Goal: Task Accomplishment & Management: Use online tool/utility

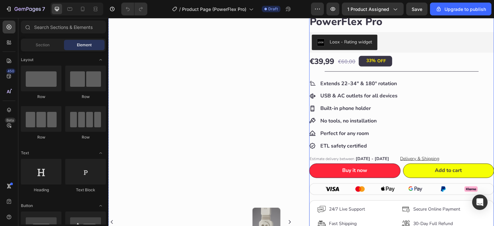
scroll to position [53, 0]
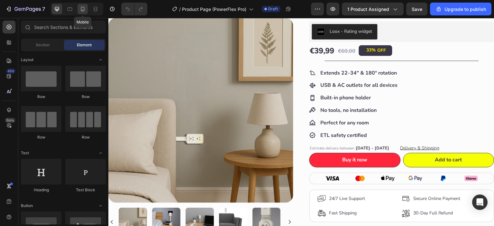
click at [78, 9] on div at bounding box center [82, 9] width 10 height 10
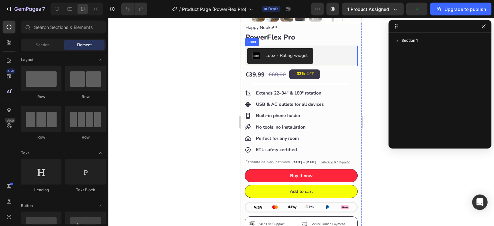
scroll to position [161, 0]
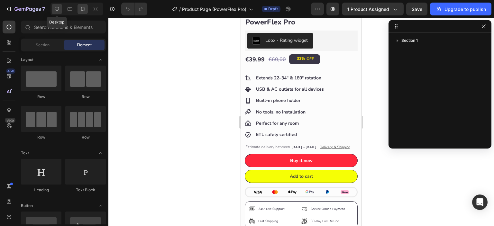
click at [60, 10] on div at bounding box center [57, 9] width 10 height 10
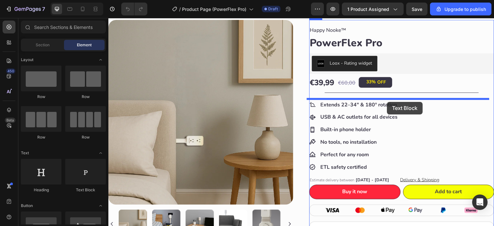
drag, startPoint x: 194, startPoint y: 195, endPoint x: 387, endPoint y: 102, distance: 214.8
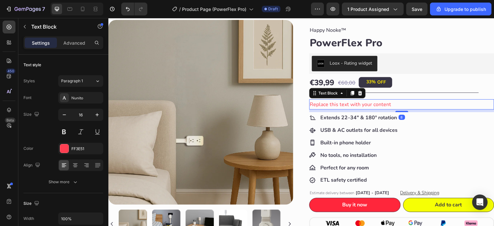
click at [383, 104] on div "Replace this text with your content" at bounding box center [401, 104] width 185 height 11
click at [383, 104] on p "Replace this text with your content" at bounding box center [402, 104] width 184 height 9
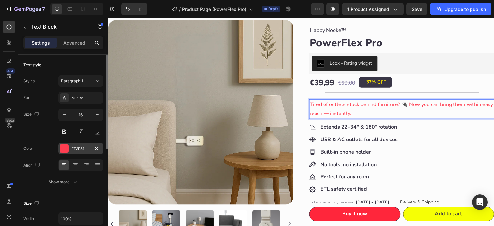
click at [62, 148] on div at bounding box center [64, 148] width 8 height 8
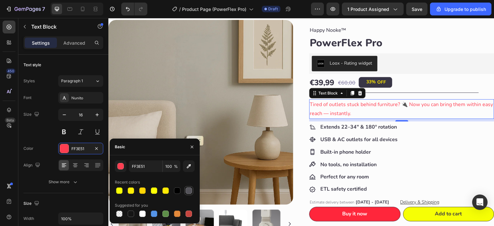
click at [192, 190] on div at bounding box center [188, 190] width 6 height 6
click at [178, 191] on div at bounding box center [177, 190] width 6 height 6
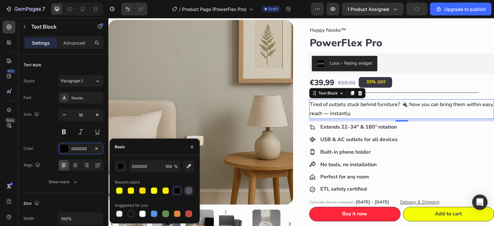
click at [188, 190] on div at bounding box center [188, 190] width 6 height 6
type input "545359"
click at [191, 147] on icon "button" at bounding box center [191, 146] width 5 height 5
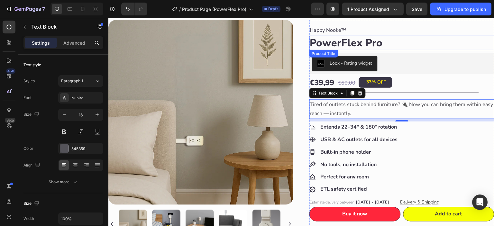
click at [442, 40] on h1 "PowerFlex Pro" at bounding box center [401, 43] width 185 height 15
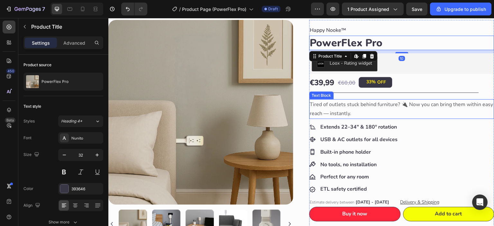
click at [361, 106] on p "Tired of outlets stuck behind furniture? 🔌 Now you can bring them within easy r…" at bounding box center [402, 109] width 184 height 19
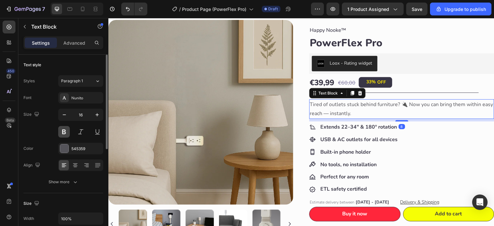
click at [64, 131] on button at bounding box center [64, 132] width 12 height 12
click at [405, 104] on p "Tired of outlets stuck behind furniture? 🔌 Now you can bring them within easy r…" at bounding box center [402, 109] width 184 height 19
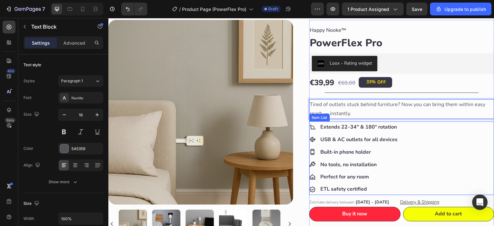
click at [396, 140] on div "Extends 22–34" & 180° rotation USB & AC outlets for all devices Built-in phone …" at bounding box center [401, 159] width 185 height 74
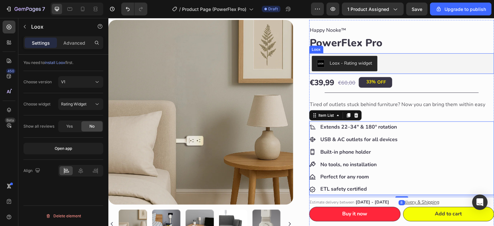
click at [446, 66] on div "Loox - Rating widget" at bounding box center [402, 63] width 180 height 15
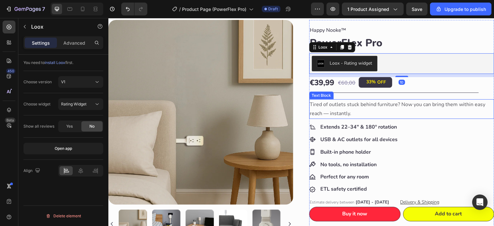
click at [398, 108] on p "Tired of outlets stuck behind furniture? Now you can bring them within easy rea…" at bounding box center [402, 109] width 184 height 19
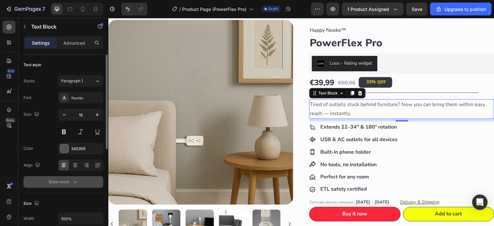
click at [69, 184] on div "Show more" at bounding box center [64, 182] width 30 height 6
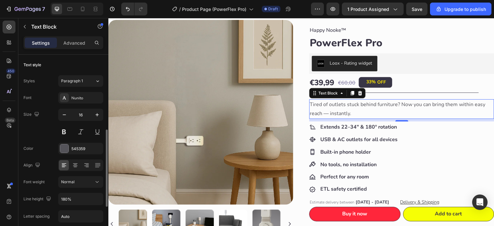
scroll to position [53, 0]
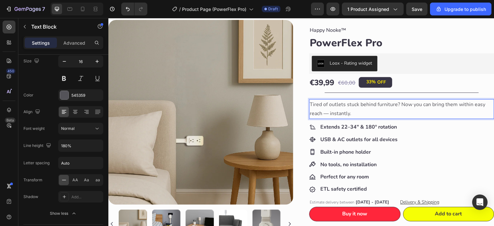
click at [474, 104] on p "Tired of outlets stuck behind furniture? Now you can bring them within easy rea…" at bounding box center [402, 109] width 184 height 19
click at [475, 104] on p "Tired of outlets stuck behind furniture? Now you can bring them within easy rea…" at bounding box center [402, 109] width 184 height 19
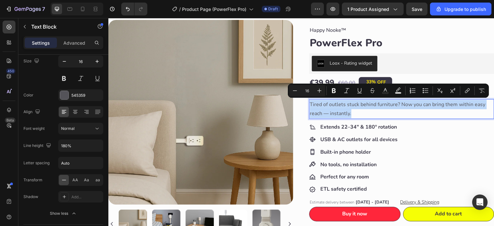
click at [351, 113] on p "Tired of outlets stuck behind furniture? Now you can bring them within easy rea…" at bounding box center [402, 109] width 184 height 19
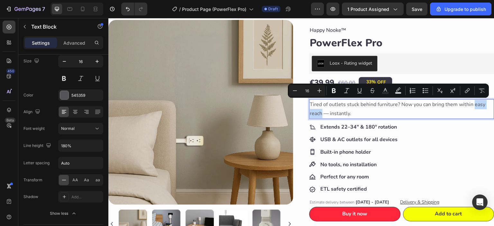
drag, startPoint x: 320, startPoint y: 115, endPoint x: 472, endPoint y: 105, distance: 152.4
click at [472, 105] on p "Tired of outlets stuck behind furniture? Now you can bring them within easy rea…" at bounding box center [402, 109] width 184 height 19
click at [334, 89] on icon "Editor contextual toolbar" at bounding box center [334, 90] width 4 height 5
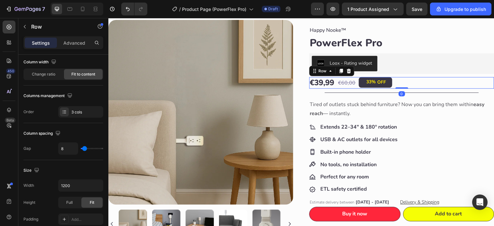
click at [435, 84] on div "€39,99 Product Price Product Price €60,00 Product Price Product Price 33% OFF D…" at bounding box center [401, 82] width 185 height 11
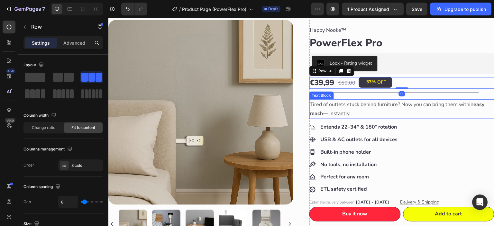
click at [472, 105] on strong "easy reach" at bounding box center [397, 109] width 175 height 16
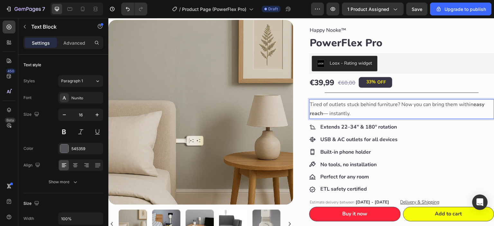
click at [472, 105] on strong "easy reach" at bounding box center [397, 109] width 175 height 16
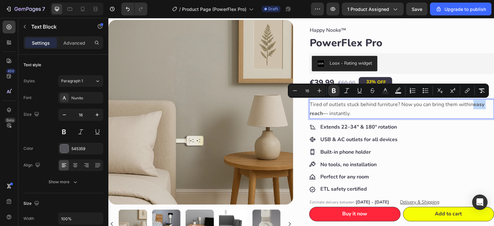
click at [472, 107] on strong "easy reach" at bounding box center [397, 109] width 175 height 16
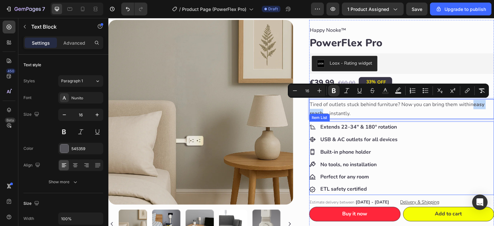
drag, startPoint x: 473, startPoint y: 106, endPoint x: 321, endPoint y: 116, distance: 152.6
click at [321, 116] on div "Happy Nooke™ Product Vendor PowerFlex Pro Product Title Loox - Rating widget Lo…" at bounding box center [401, 184] width 185 height 318
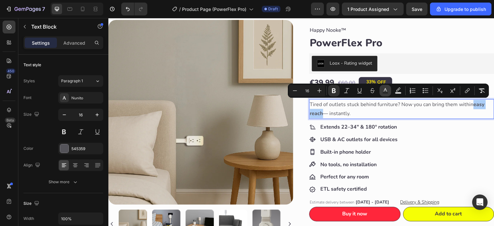
click at [387, 92] on rect "Editor contextual toolbar" at bounding box center [385, 93] width 6 height 2
type input "545359"
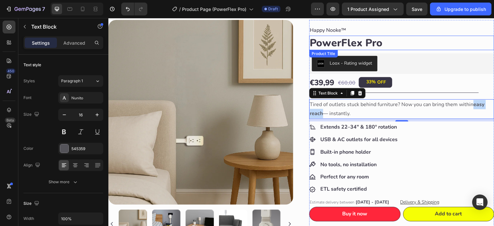
click at [428, 46] on h1 "PowerFlex Pro" at bounding box center [401, 43] width 185 height 15
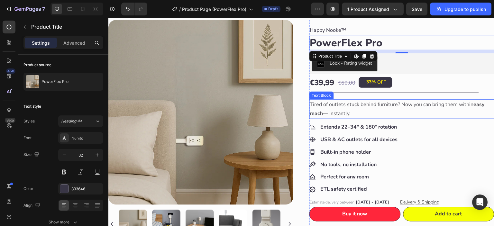
click at [471, 104] on strong "easy reach" at bounding box center [397, 109] width 175 height 16
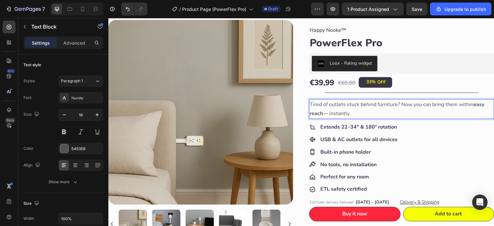
click at [471, 104] on strong "easy reach" at bounding box center [397, 109] width 175 height 16
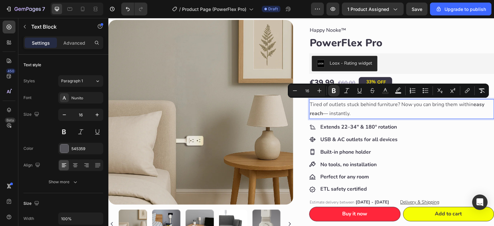
click at [471, 109] on p "Tired of outlets stuck behind furniture? Now you can bring them within easy rea…" at bounding box center [402, 109] width 184 height 19
drag, startPoint x: 471, startPoint y: 105, endPoint x: 321, endPoint y: 114, distance: 150.7
click at [321, 114] on p "Tired of outlets stuck behind furniture? Now you can bring them within easy rea…" at bounding box center [402, 109] width 184 height 19
click at [320, 91] on icon "Editor contextual toolbar" at bounding box center [319, 90] width 6 height 6
click at [293, 91] on icon "Editor contextual toolbar" at bounding box center [295, 90] width 6 height 6
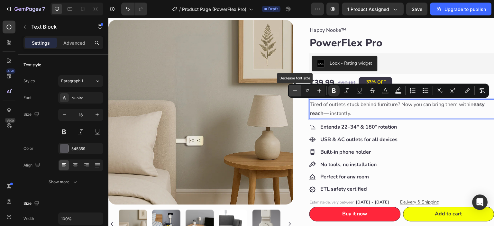
type input "16"
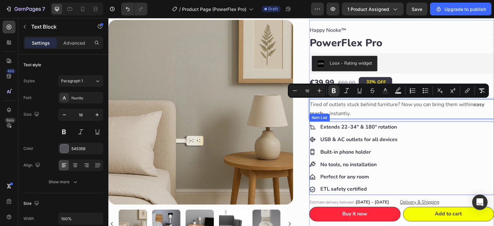
click at [340, 130] on p "Extends 22–34" & 180° rotation" at bounding box center [358, 126] width 77 height 9
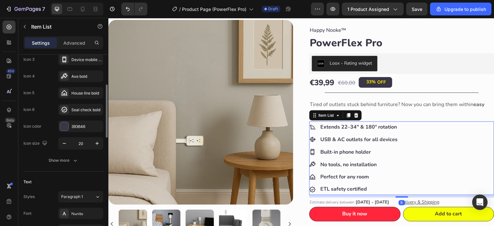
scroll to position [160, 0]
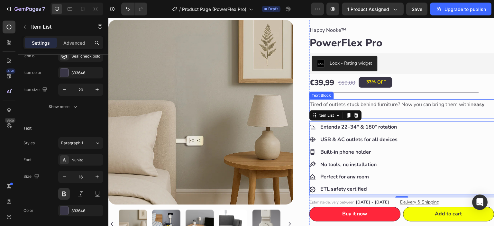
click at [377, 104] on p "Tired of outlets stuck behind furniture? Now you can bring them within easy rea…" at bounding box center [402, 109] width 184 height 19
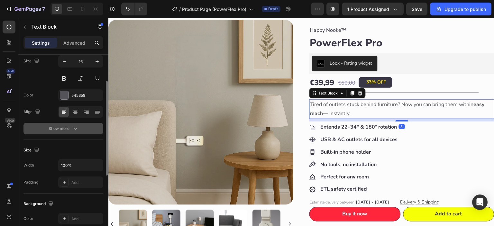
scroll to position [0, 0]
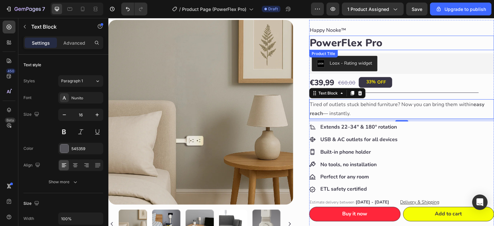
click at [402, 40] on h1 "PowerFlex Pro" at bounding box center [401, 43] width 185 height 15
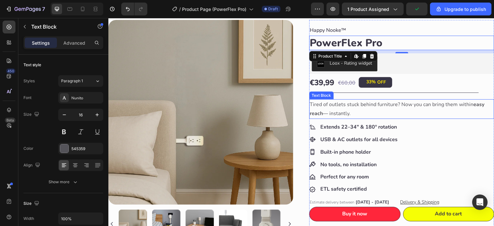
click at [409, 111] on p "Tired of outlets stuck behind furniture? Now you can bring them within easy rea…" at bounding box center [402, 109] width 184 height 19
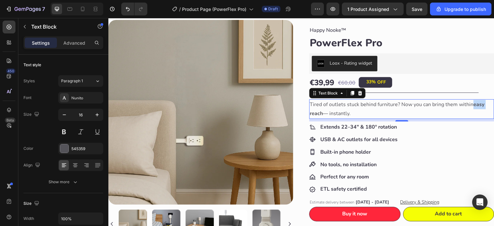
click at [472, 105] on strong "easy reach" at bounding box center [397, 109] width 175 height 16
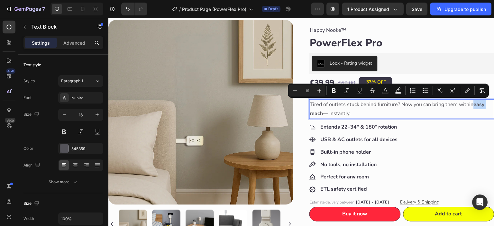
click at [472, 105] on strong "easy reach" at bounding box center [397, 109] width 175 height 16
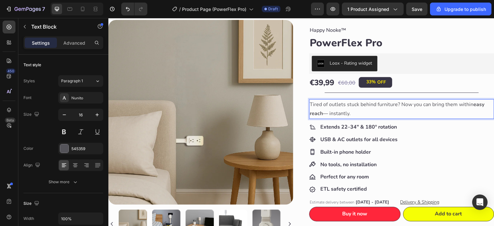
click at [312, 113] on strong "easy reach" at bounding box center [397, 109] width 175 height 16
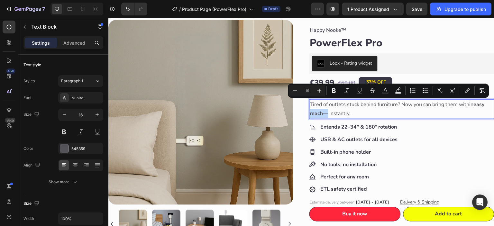
click at [472, 105] on strong "easy reach" at bounding box center [397, 109] width 175 height 16
drag, startPoint x: 472, startPoint y: 105, endPoint x: 320, endPoint y: 113, distance: 152.9
click at [320, 113] on strong "easy reach" at bounding box center [397, 109] width 175 height 16
click at [385, 92] on icon "Editor contextual toolbar" at bounding box center [385, 90] width 6 height 6
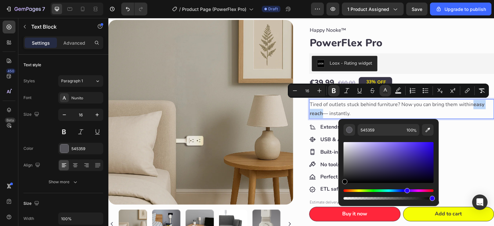
type input "000000"
drag, startPoint x: 459, startPoint y: 189, endPoint x: 338, endPoint y: 190, distance: 121.8
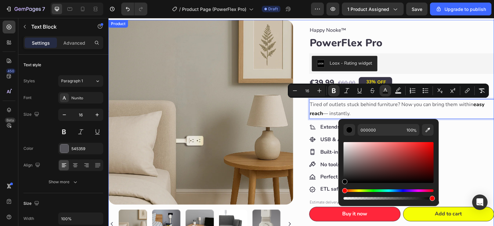
click at [298, 111] on div "Product Images Product Images Happy Nooke™ Product Vendor PowerFlex Pro Product…" at bounding box center [301, 184] width 386 height 328
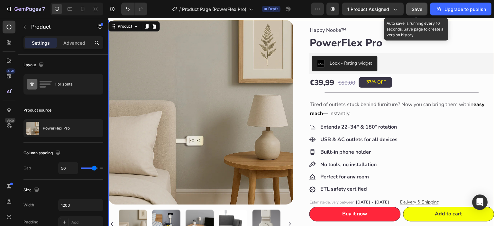
click at [421, 13] on button "Save" at bounding box center [416, 9] width 21 height 13
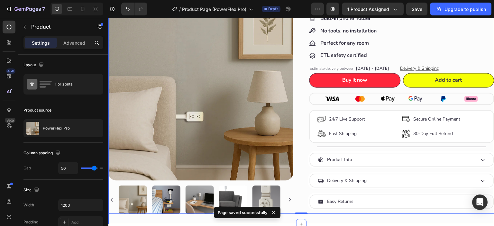
scroll to position [129, 0]
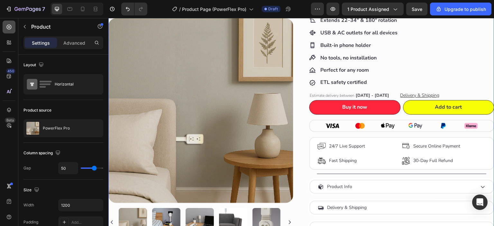
click at [5, 30] on div at bounding box center [9, 27] width 13 height 13
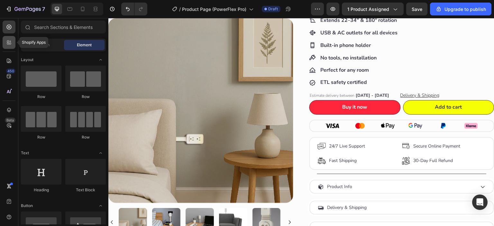
click at [11, 44] on icon at bounding box center [10, 44] width 2 height 2
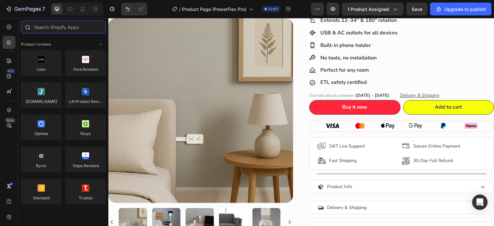
click at [69, 29] on input "text" at bounding box center [63, 27] width 85 height 13
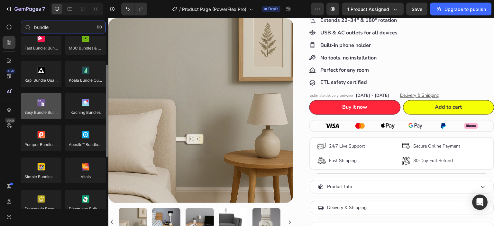
scroll to position [0, 0]
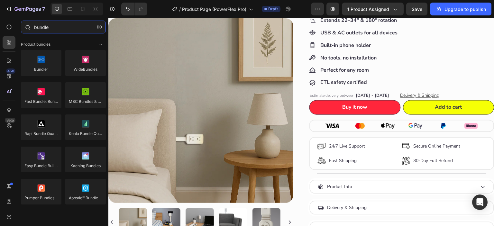
drag, startPoint x: 64, startPoint y: 27, endPoint x: 23, endPoint y: 25, distance: 41.8
click at [23, 25] on div "bundle" at bounding box center [63, 28] width 90 height 15
paste input "Pumper Bundles"
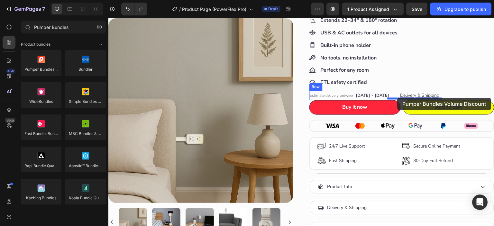
drag, startPoint x: 154, startPoint y: 78, endPoint x: 397, endPoint y: 98, distance: 244.1
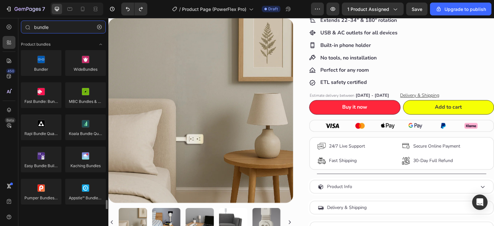
scroll to position [107, 0]
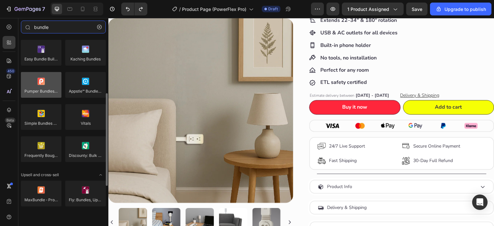
type input "bundle"
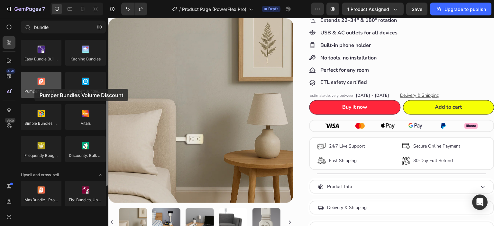
drag, startPoint x: 45, startPoint y: 88, endPoint x: 34, endPoint y: 88, distance: 11.3
click at [34, 88] on div at bounding box center [41, 85] width 41 height 26
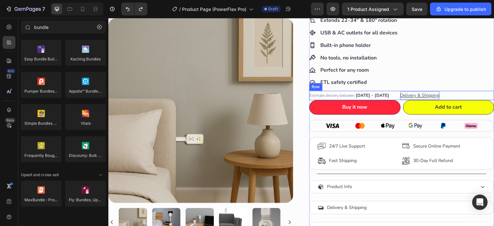
click at [462, 94] on div "Estimate delivery between [DATE] - [DATE] Delivery Date Delivery & Shipping But…" at bounding box center [401, 95] width 185 height 9
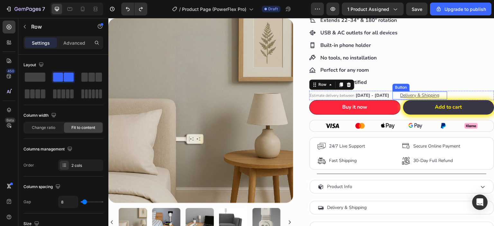
scroll to position [0, 0]
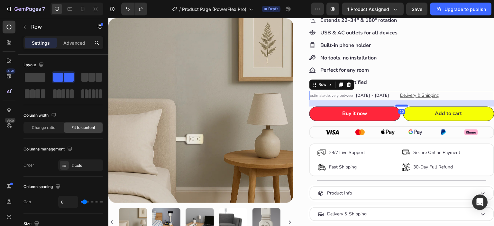
drag, startPoint x: 398, startPoint y: 98, endPoint x: 398, endPoint y: 104, distance: 6.5
click at [398, 104] on div at bounding box center [401, 105] width 13 height 2
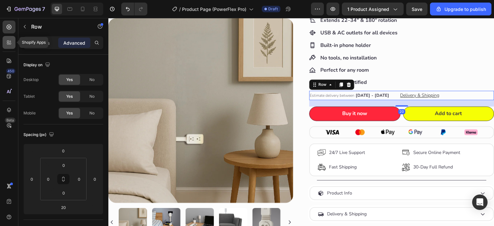
click at [12, 42] on icon at bounding box center [9, 42] width 6 height 6
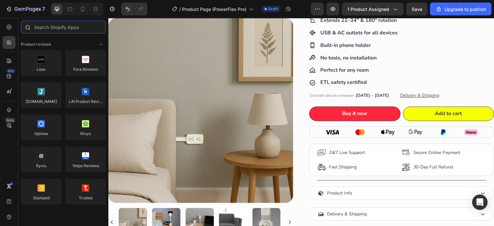
click at [50, 27] on input "text" at bounding box center [63, 27] width 85 height 13
paste input "Pumper Bundles"
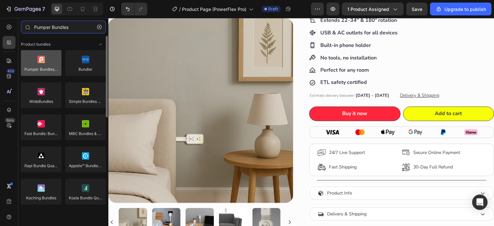
type input "Pumper Bundles"
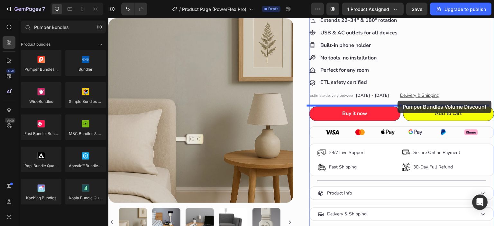
drag, startPoint x: 151, startPoint y: 82, endPoint x: 398, endPoint y: 101, distance: 246.9
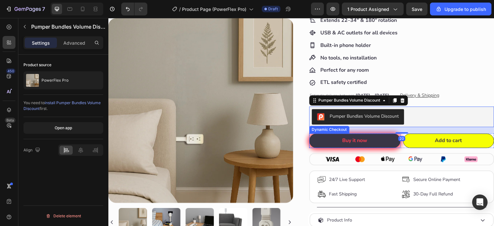
click at [385, 146] on button "Buy it now" at bounding box center [354, 140] width 91 height 14
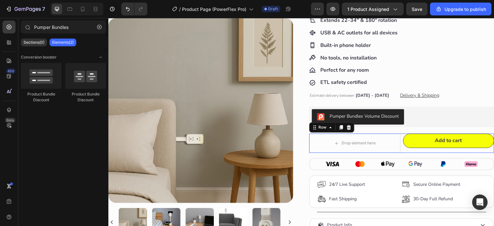
click at [397, 148] on div "Drop element here Add to cart Add to Cart Row 0" at bounding box center [401, 142] width 185 height 19
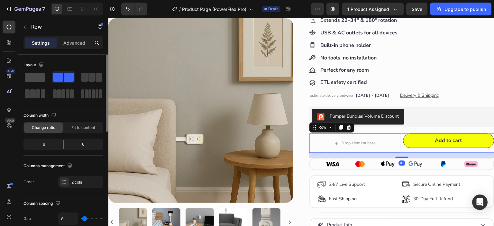
click at [35, 75] on span at bounding box center [35, 77] width 21 height 9
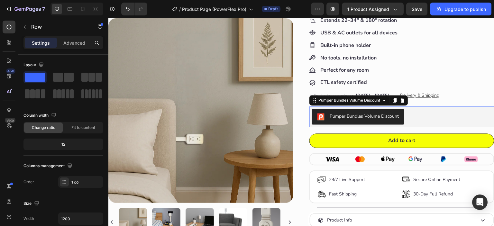
click at [452, 118] on div "Pumper Bundles Volume Discount" at bounding box center [402, 116] width 180 height 15
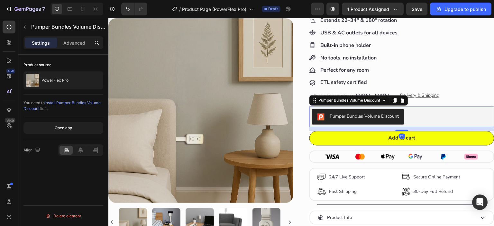
click at [401, 127] on div "12" at bounding box center [401, 127] width 185 height 0
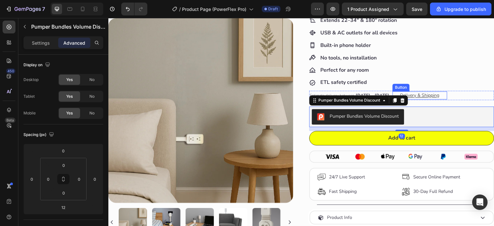
click at [440, 93] on button "Delivery & Shipping" at bounding box center [419, 95] width 55 height 8
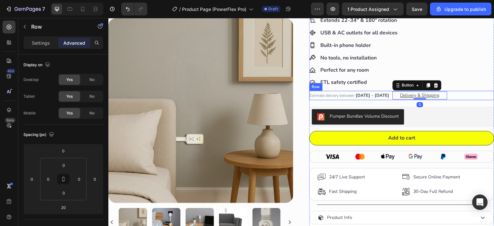
click at [450, 92] on div "Estimate delivery between [DATE] - [DATE] Delivery Date Delivery & Shipping But…" at bounding box center [401, 95] width 185 height 9
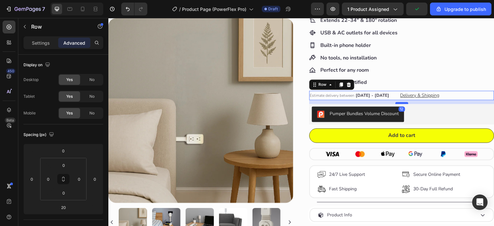
click at [402, 102] on div at bounding box center [401, 103] width 13 height 2
type input "12"
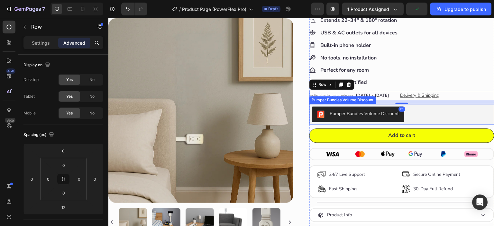
click at [378, 115] on div "Pumper Bundles Volume Discount" at bounding box center [364, 113] width 69 height 7
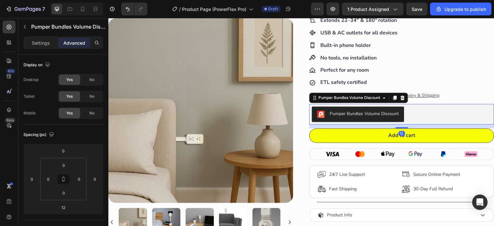
click at [375, 110] on div "Pumper Bundles Volume Discount" at bounding box center [364, 113] width 69 height 7
click at [41, 46] on div "Settings" at bounding box center [41, 43] width 32 height 10
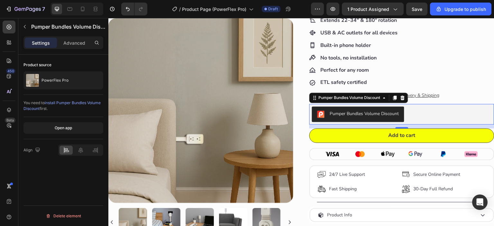
click at [56, 101] on span "install Pumper Bundles Volume Discount" at bounding box center [61, 105] width 77 height 11
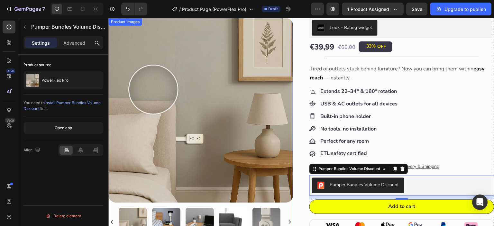
scroll to position [107, 0]
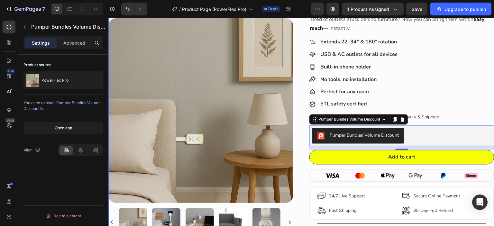
click at [301, 140] on div "Product Images Product Images Happy Nooke™ Product Vendor PowerFlex Pro Product…" at bounding box center [301, 112] width 386 height 356
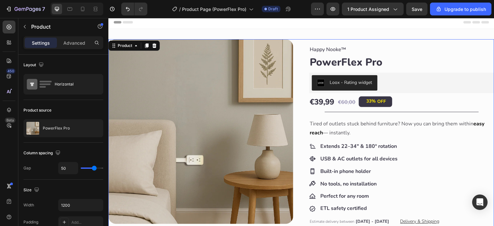
scroll to position [0, 0]
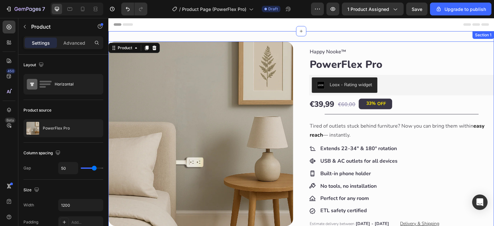
click at [293, 33] on div "Product Images Product Images Happy Nooke™ Product Vendor PowerFlex Pro Product…" at bounding box center [301, 219] width 386 height 377
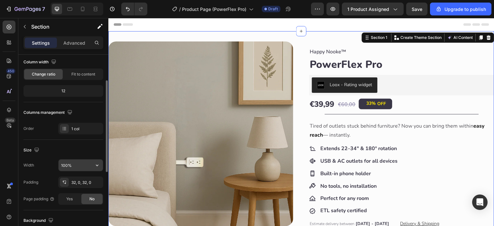
scroll to position [202, 0]
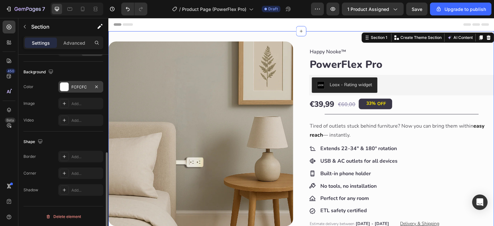
click at [87, 86] on div "FCFCFC" at bounding box center [80, 87] width 19 height 6
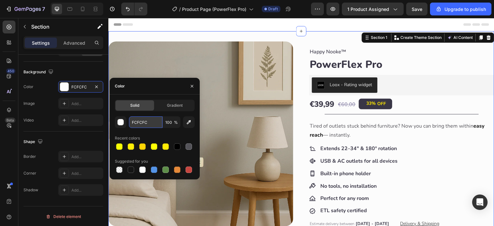
click at [152, 125] on input "FCFCFC" at bounding box center [145, 122] width 33 height 12
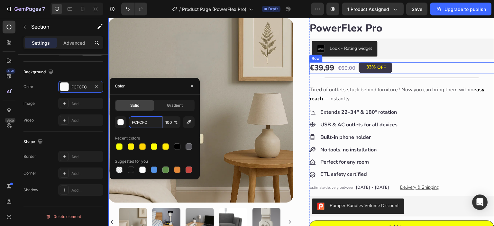
scroll to position [53, 0]
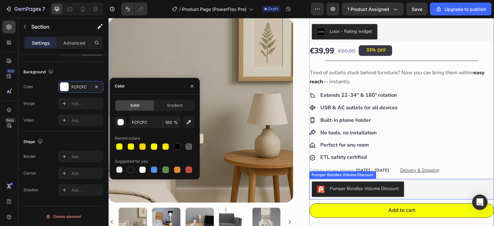
click at [367, 195] on button "Pumper Bundles Volume Discount" at bounding box center [358, 189] width 92 height 15
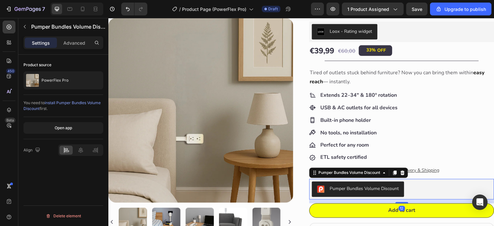
scroll to position [0, 0]
click at [67, 103] on span "install Pumper Bundles Volume Discount" at bounding box center [61, 105] width 77 height 11
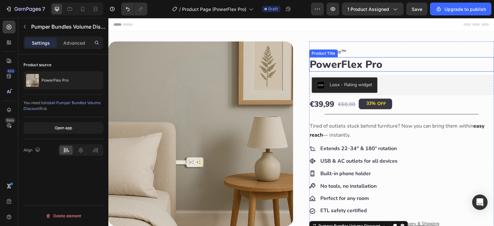
click at [333, 62] on h1 "PowerFlex Pro" at bounding box center [401, 64] width 185 height 15
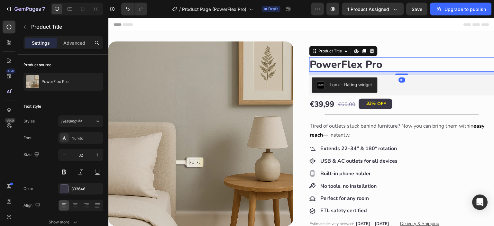
click at [335, 65] on h1 "PowerFlex Pro" at bounding box center [401, 64] width 185 height 15
